Goal: Task Accomplishment & Management: Use online tool/utility

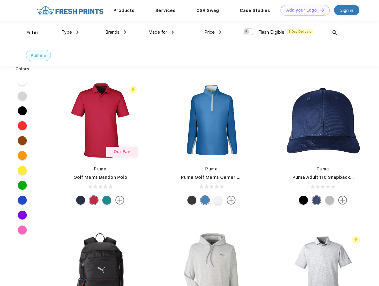
click at [303, 10] on link "Add your Logo Design Tool" at bounding box center [305, 10] width 49 height 10
click at [0, 0] on div "Design Tool" at bounding box center [0, 0] width 0 height 0
click at [319, 10] on link "Add your Logo Design Tool" at bounding box center [305, 10] width 49 height 10
click at [29, 32] on div "Filter" at bounding box center [32, 32] width 12 height 7
click at [70, 32] on span "Type" at bounding box center [67, 31] width 10 height 5
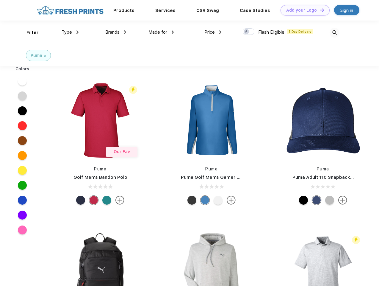
click at [116, 32] on span "Brands" at bounding box center [112, 31] width 14 height 5
click at [161, 32] on span "Made for" at bounding box center [157, 31] width 19 height 5
click at [213, 32] on span "Price" at bounding box center [209, 31] width 10 height 5
click at [249, 32] on div at bounding box center [249, 31] width 12 height 7
click at [247, 32] on input "checkbox" at bounding box center [245, 30] width 4 height 4
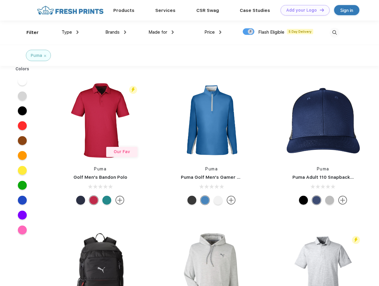
click at [334, 32] on img at bounding box center [335, 33] width 10 height 10
